Goal: Task Accomplishment & Management: Complete application form

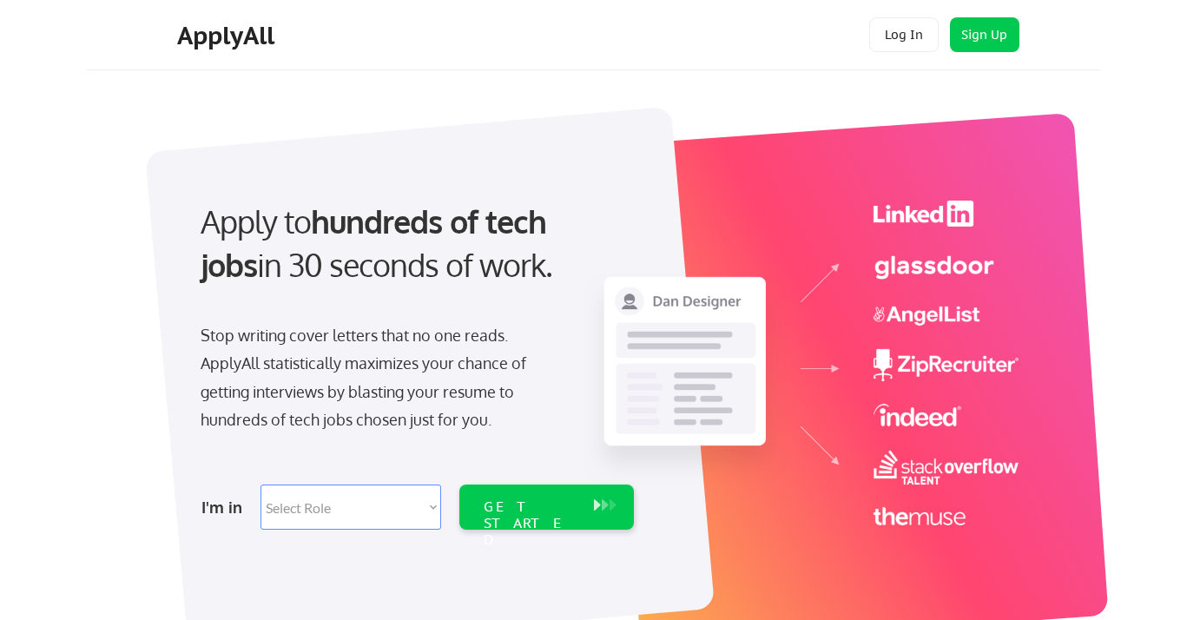
click at [428, 503] on select "Select Role Software Engineering Product Management Customer Success Sales UI/U…" at bounding box center [351, 507] width 181 height 45
select select ""marketing___comms""
click at [261, 485] on select "Select Role Software Engineering Product Management Customer Success Sales UI/U…" at bounding box center [351, 507] width 181 height 45
select select ""marketing___comms""
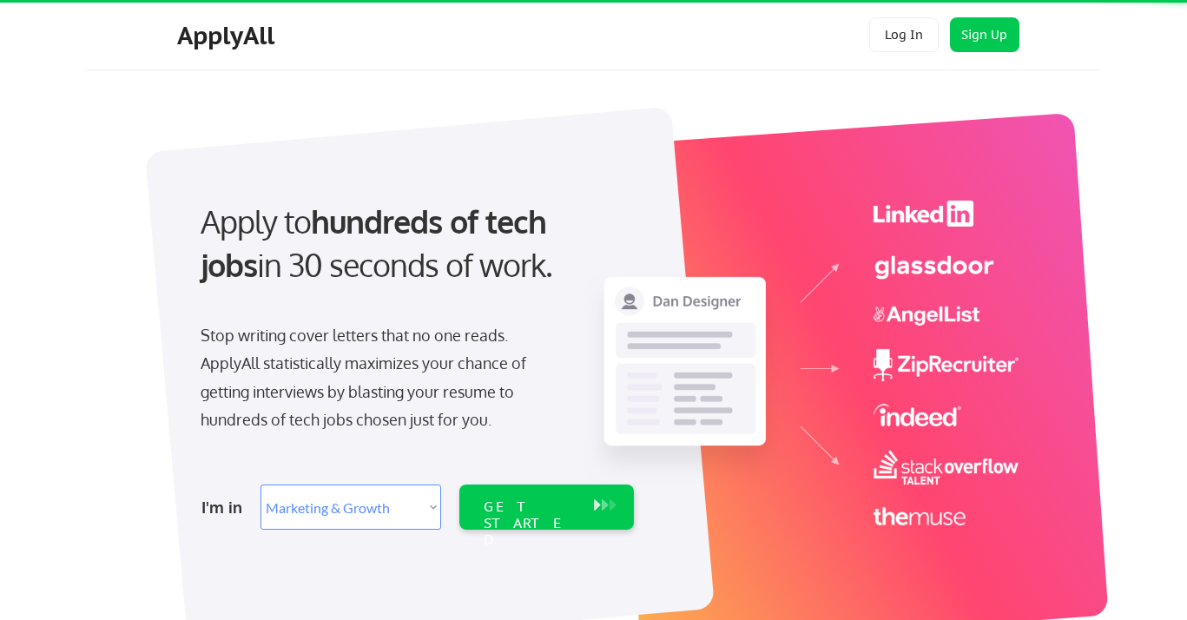
scroll to position [63, 0]
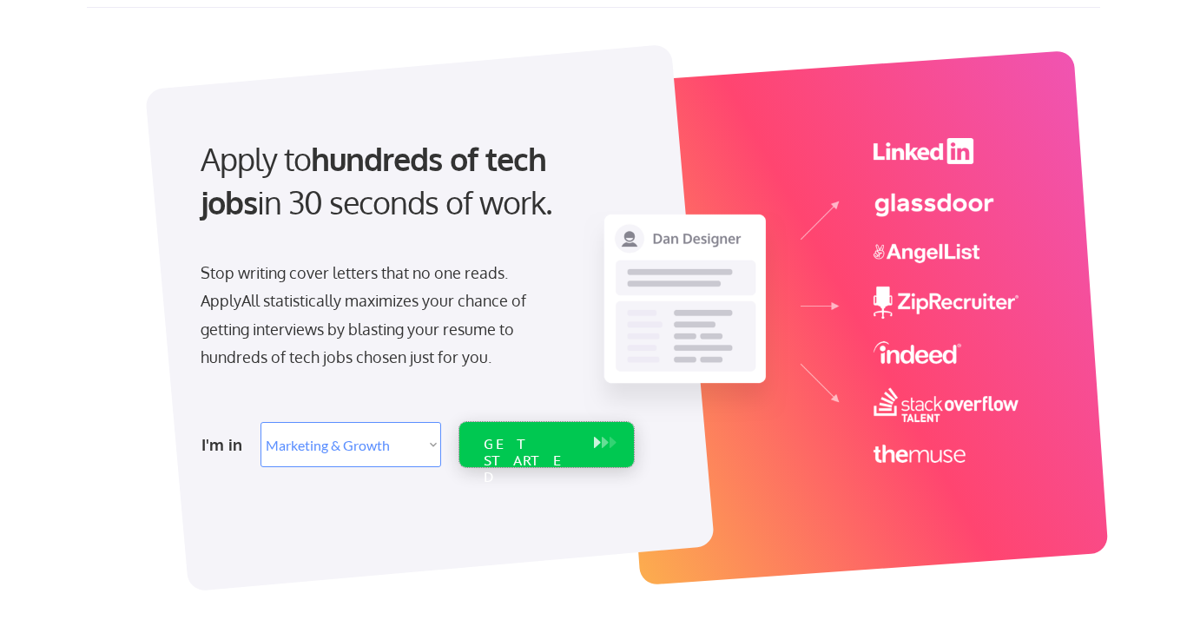
click at [541, 447] on div "GET STARTED" at bounding box center [530, 461] width 93 height 50
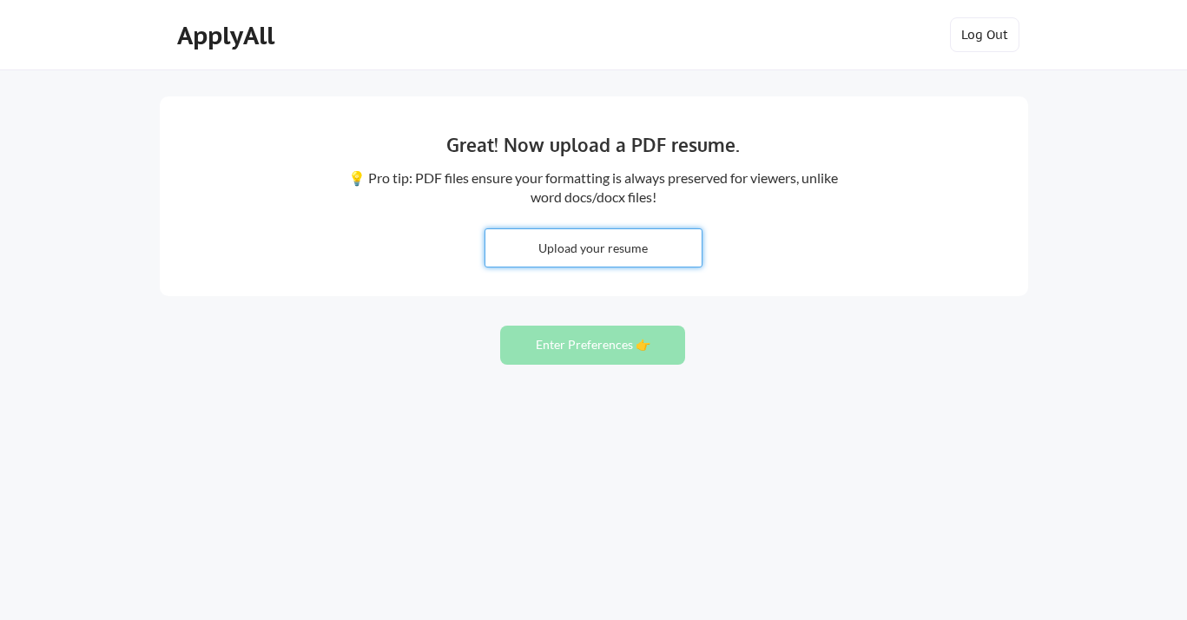
click at [625, 245] on input "file" at bounding box center [594, 247] width 216 height 37
type input "C:\fakepath\Commercial Marketing M Najib.docx"
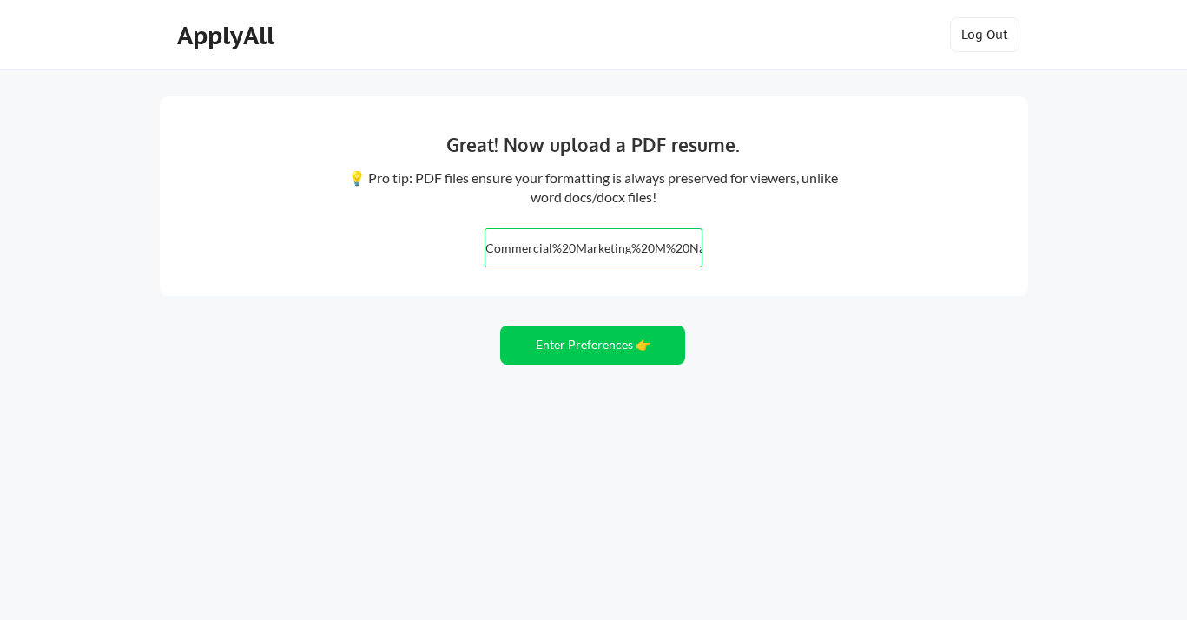
click at [665, 248] on input "file" at bounding box center [594, 247] width 216 height 37
type input "C:\fakepath\Commercial and Marketing M Najib.pdf"
click at [603, 352] on button "Enter Preferences 👉" at bounding box center [592, 345] width 185 height 39
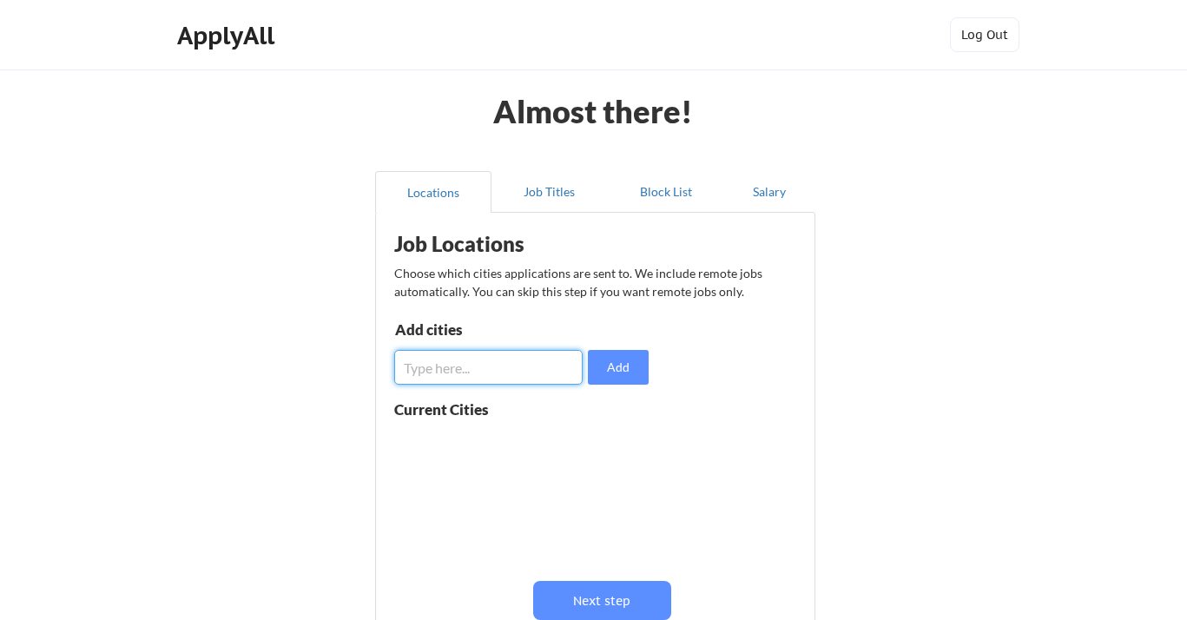
click at [471, 367] on input "input" at bounding box center [488, 367] width 188 height 35
drag, startPoint x: 479, startPoint y: 374, endPoint x: 361, endPoint y: 371, distance: 117.3
click at [361, 373] on div "Almost there! Locations Job Titles Block List Salary Job Locations Choose which…" at bounding box center [593, 425] width 1187 height 851
type input "austin"
click at [608, 373] on button "Add" at bounding box center [618, 367] width 61 height 35
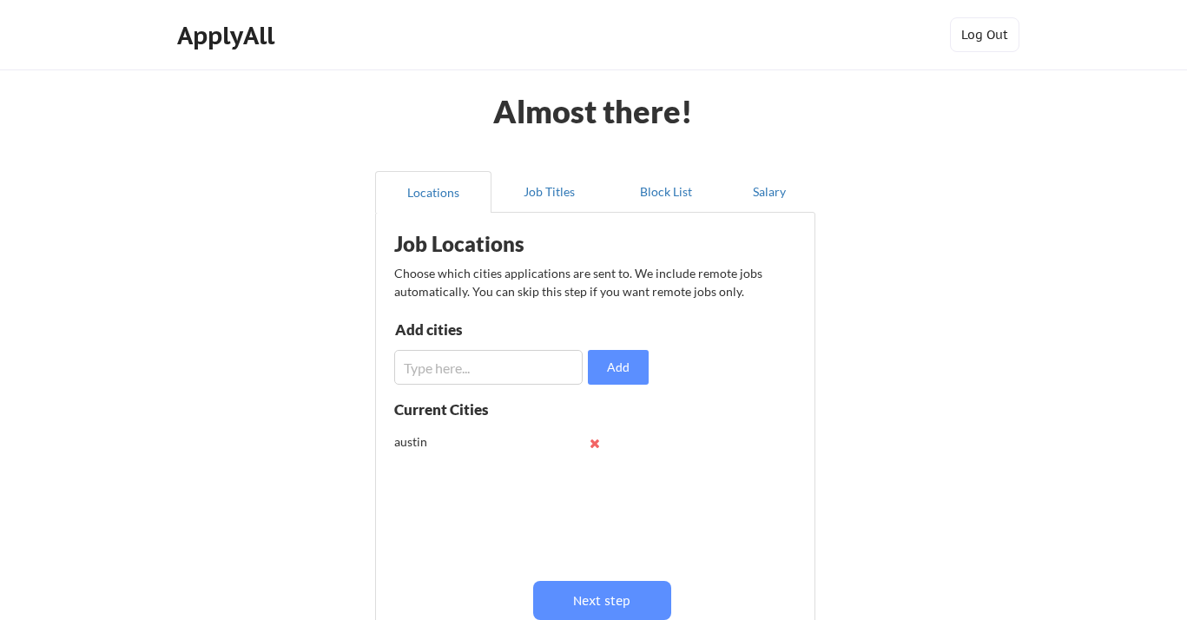
click at [494, 373] on input "input" at bounding box center [488, 367] width 188 height 35
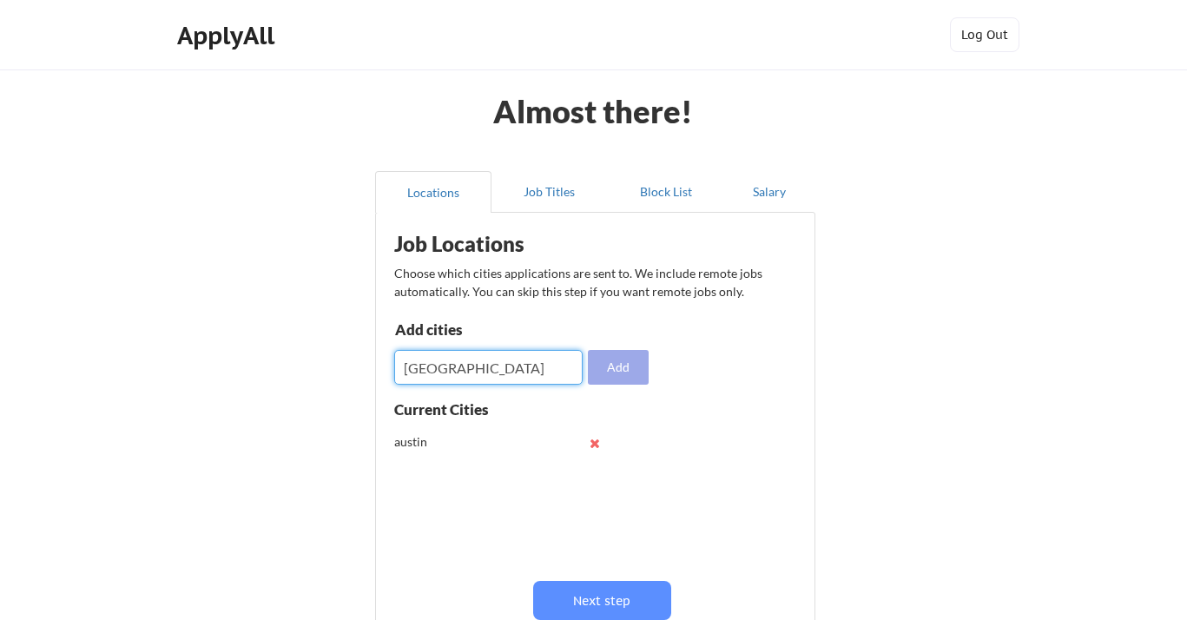
type input "united states"
click at [636, 369] on button "Add" at bounding box center [618, 367] width 61 height 35
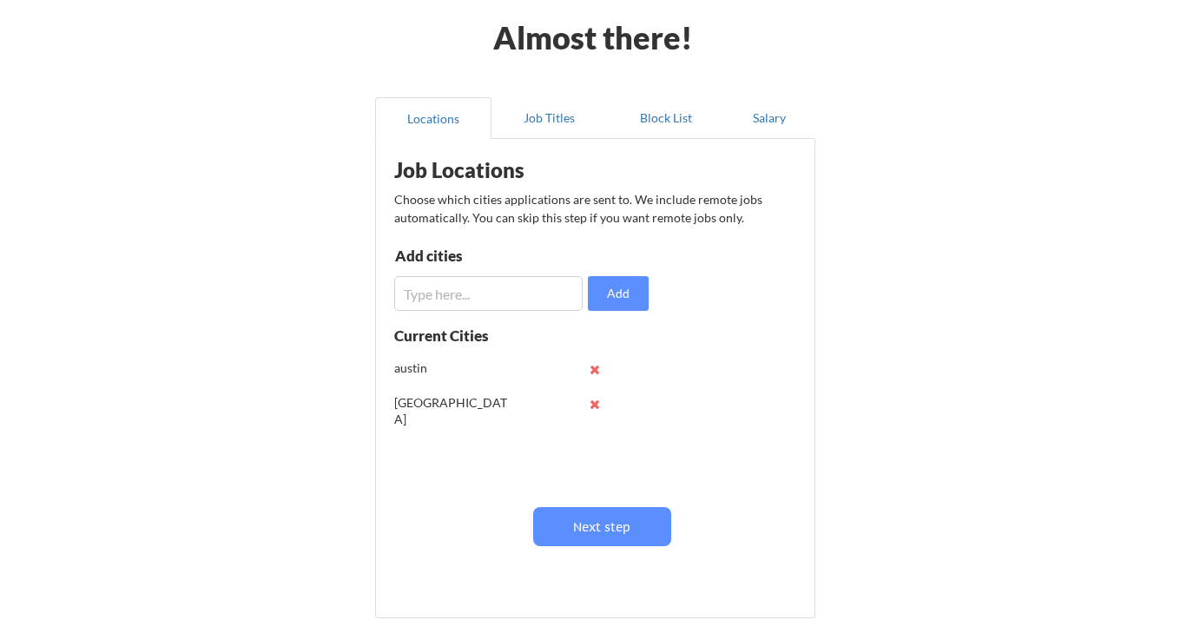
scroll to position [76, 0]
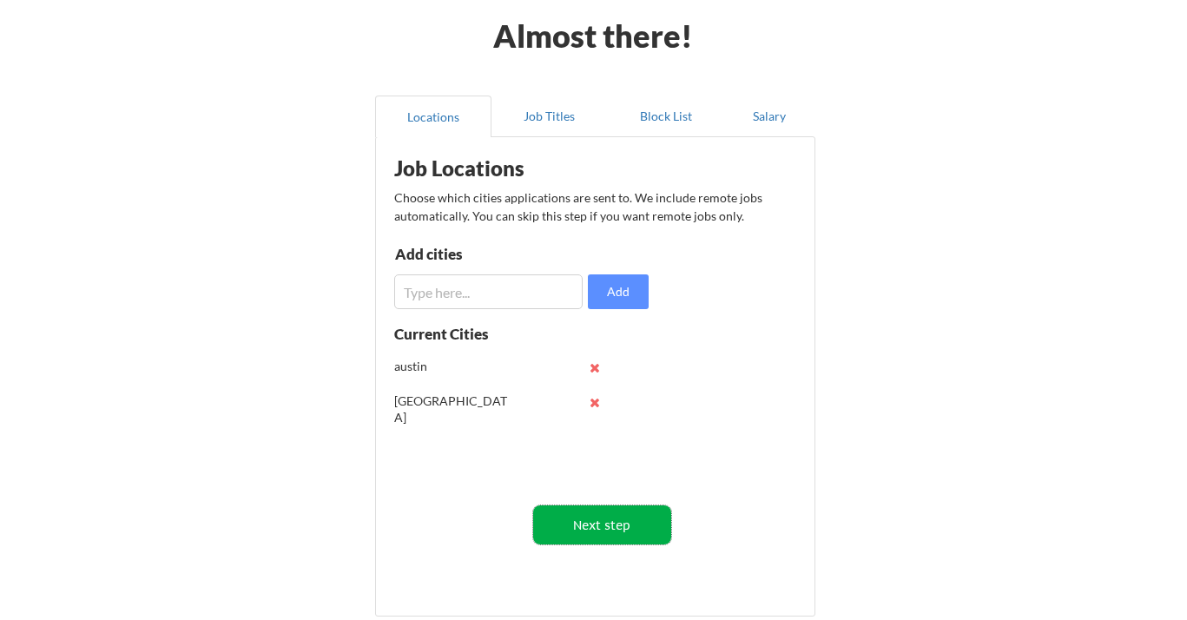
click at [633, 521] on button "Next step" at bounding box center [602, 525] width 138 height 39
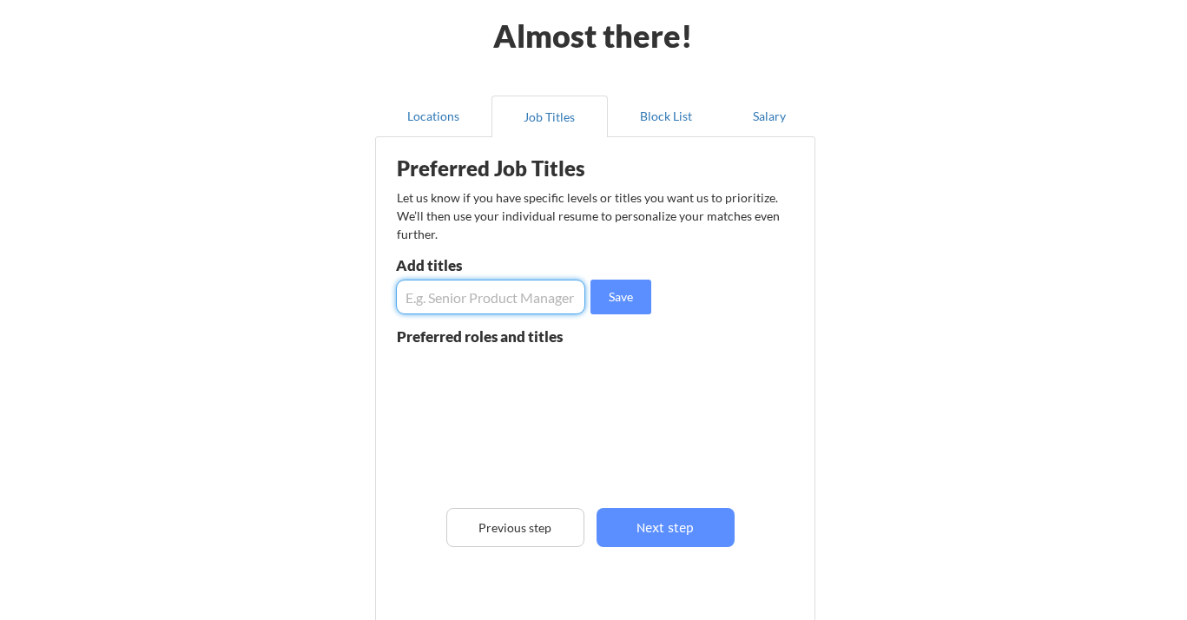
click at [479, 302] on input "input" at bounding box center [490, 297] width 189 height 35
type input "Senior Director Marketing"
click at [622, 301] on button "Save" at bounding box center [621, 297] width 61 height 35
click at [478, 298] on input "input" at bounding box center [490, 297] width 189 height 35
type input "VP Marketing"
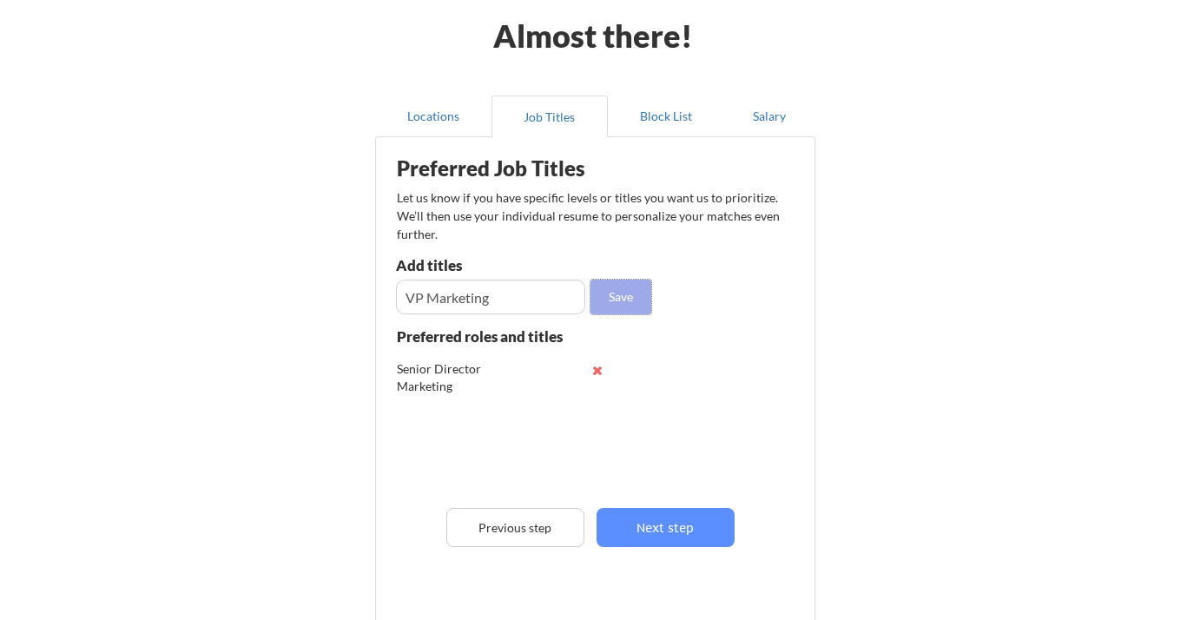
click at [630, 301] on button "Save" at bounding box center [621, 297] width 61 height 35
click at [466, 295] on input "input" at bounding box center [490, 297] width 189 height 35
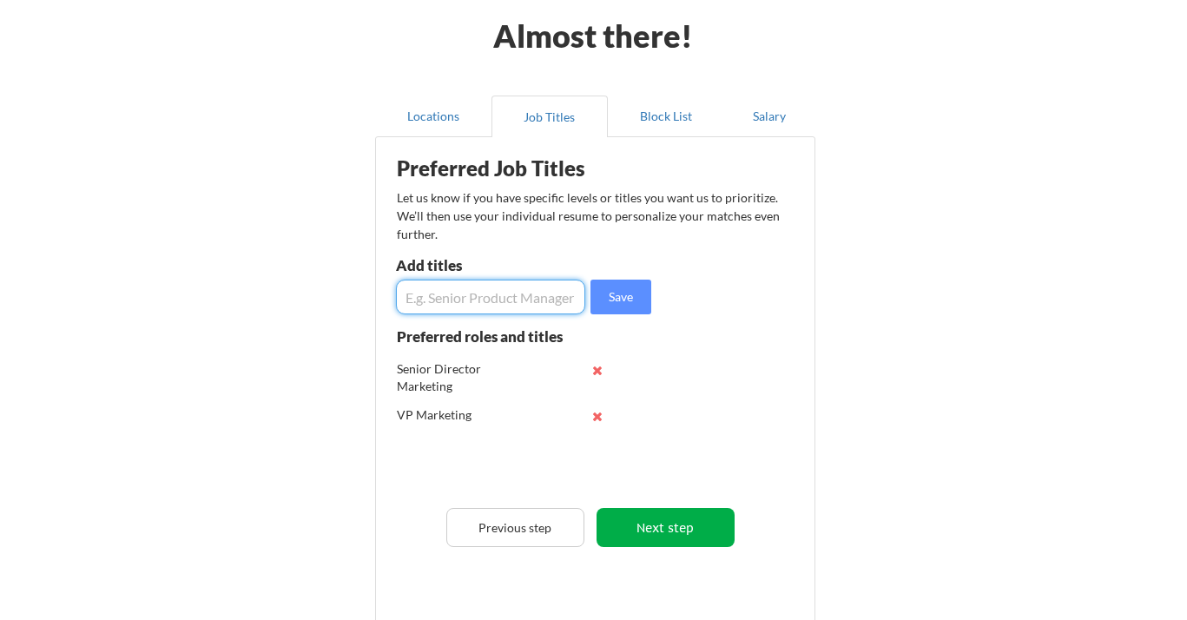
click at [672, 533] on button "Next step" at bounding box center [666, 527] width 138 height 39
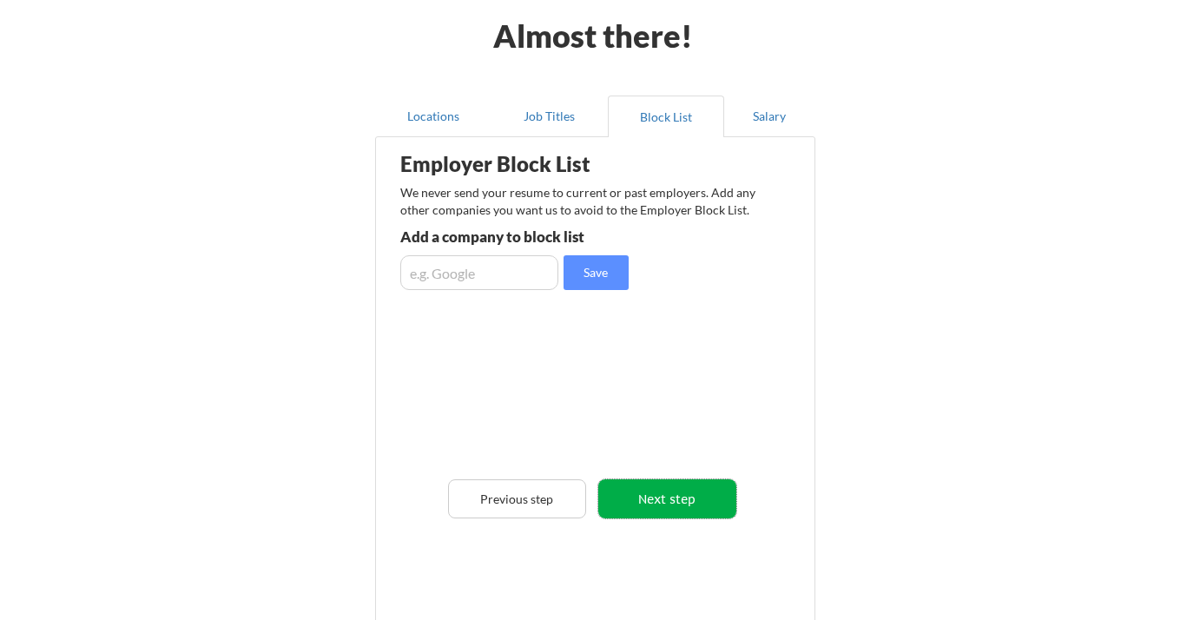
click at [670, 497] on button "Next step" at bounding box center [667, 498] width 138 height 39
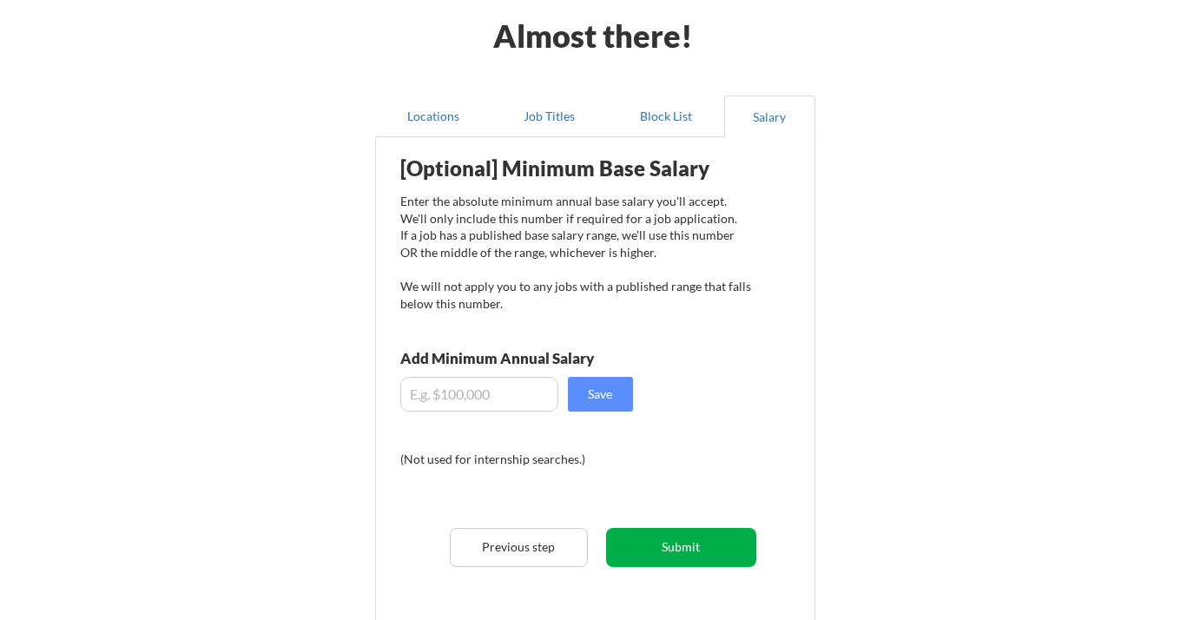
click at [676, 544] on button "Submit" at bounding box center [681, 547] width 150 height 39
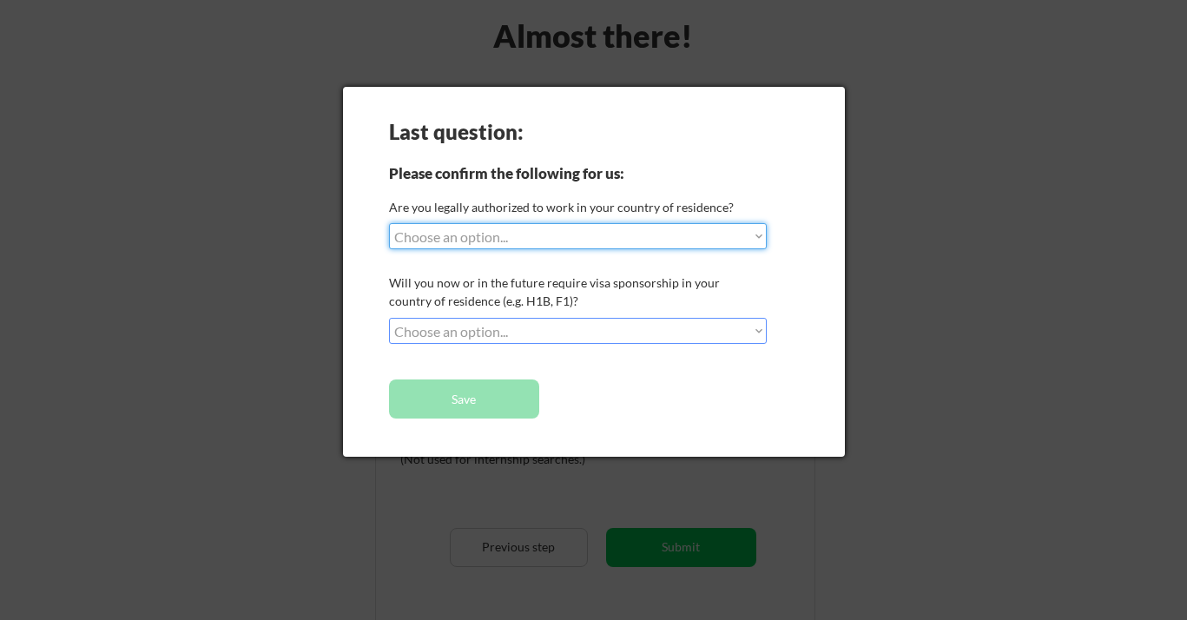
click at [758, 241] on select "Choose an option... Yes, I am a US Citizen Yes, I am a Canadian Citizen Yes, I …" at bounding box center [578, 236] width 378 height 26
select select ""yes__i_am_a_us_citizen""
click at [389, 223] on select "Choose an option... Yes, I am a US Citizen Yes, I am a Canadian Citizen Yes, I …" at bounding box center [578, 236] width 378 height 26
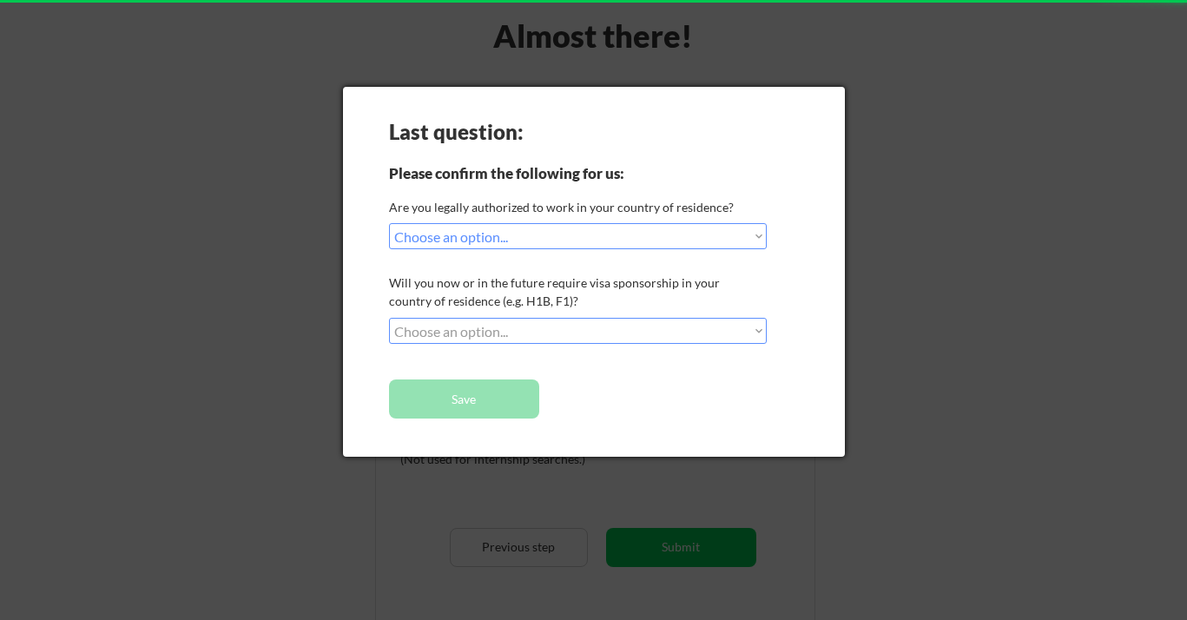
click at [752, 327] on select "Choose an option... No, I will not need sponsorship Yes, I will need sponsorship" at bounding box center [578, 331] width 378 height 26
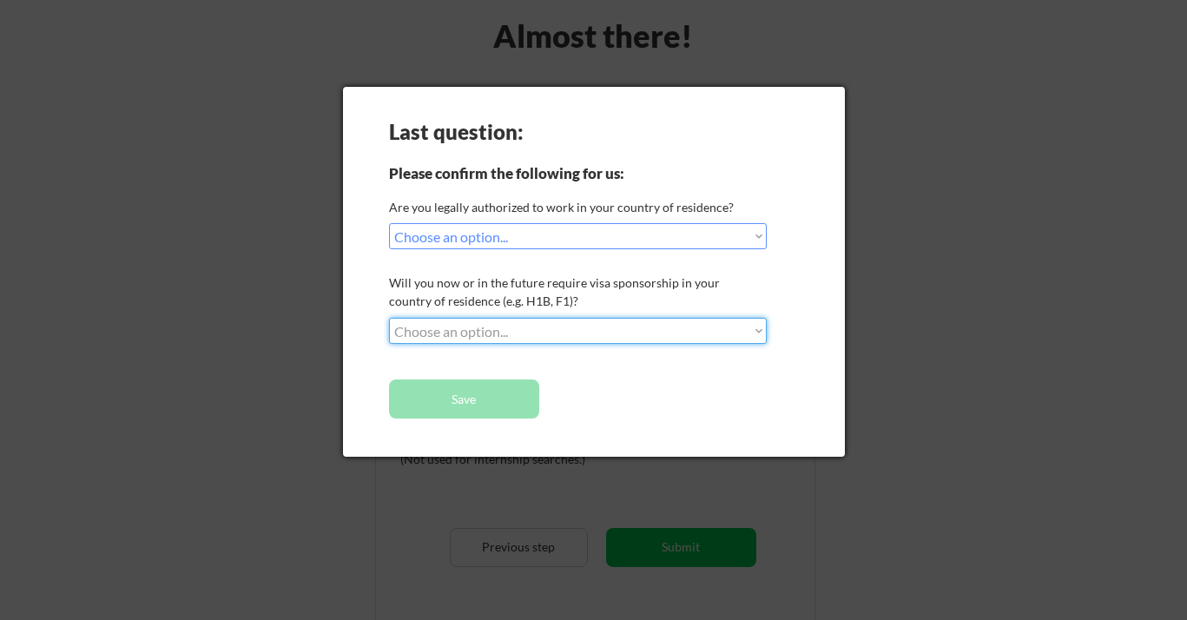
select select ""no__i_will_not_need_sponsorship""
click at [389, 318] on select "Choose an option... No, I will not need sponsorship Yes, I will need sponsorship" at bounding box center [578, 331] width 378 height 26
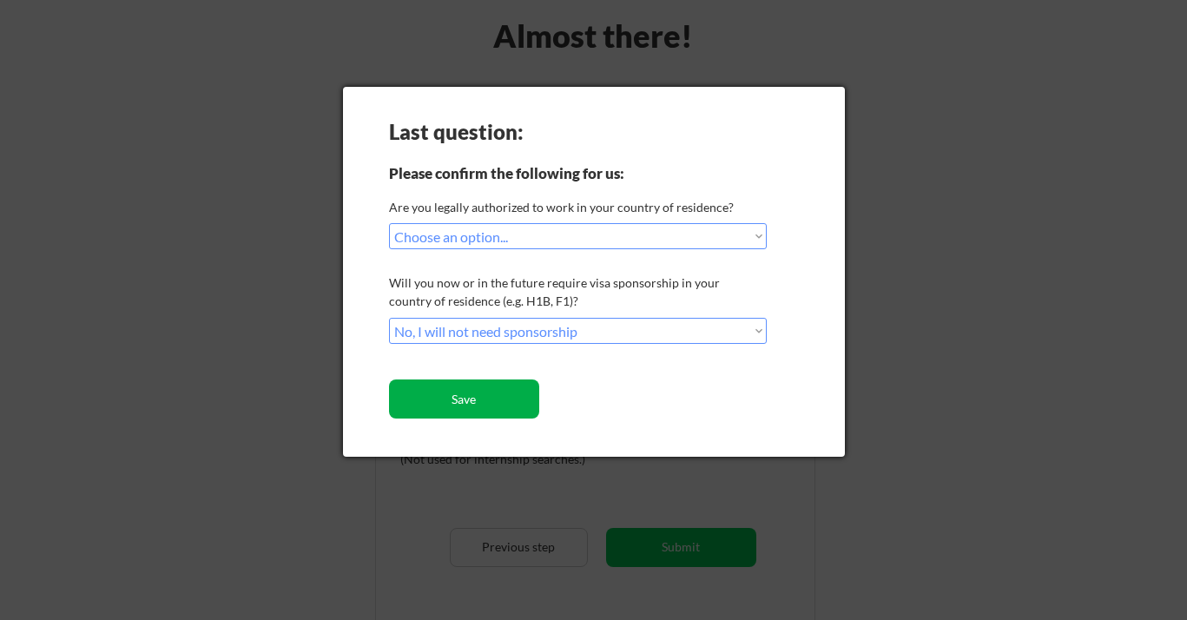
click at [501, 395] on button "Save" at bounding box center [464, 399] width 150 height 39
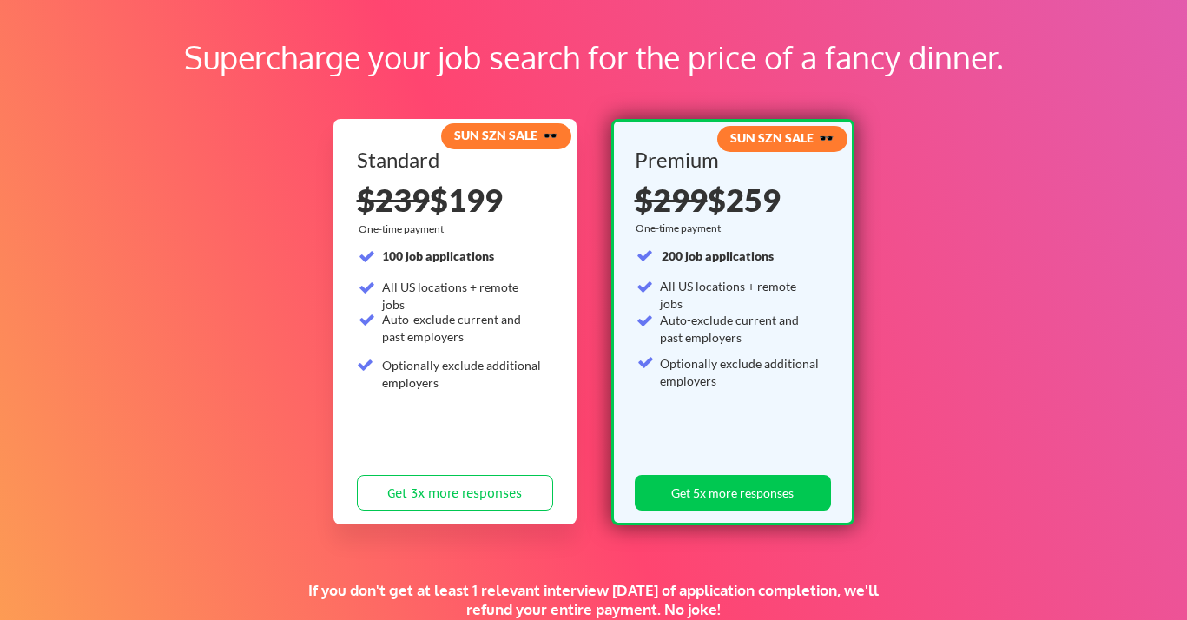
scroll to position [112, 0]
